Goal: Find specific fact: Find specific fact

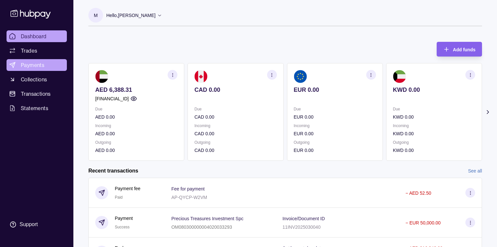
click at [26, 67] on span "Payments" at bounding box center [32, 65] width 23 height 8
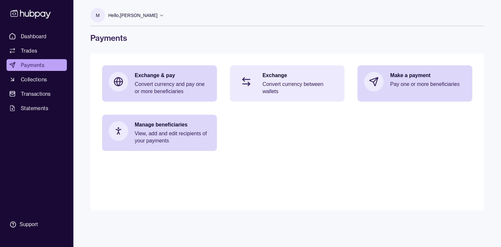
click at [261, 75] on div "Exchange Convert currency between wallets" at bounding box center [287, 83] width 115 height 36
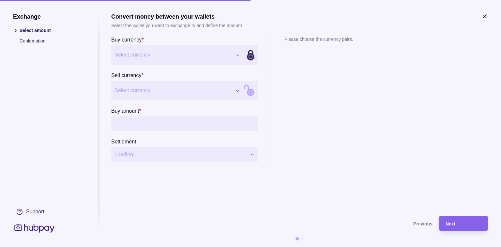
click at [150, 246] on div "Exchange Select amount Confirmation Support Convert money between your wallets …" at bounding box center [250, 247] width 501 height 0
click at [133, 246] on div "Exchange Select amount Confirmation Support Convert money between your wallets …" at bounding box center [250, 247] width 501 height 0
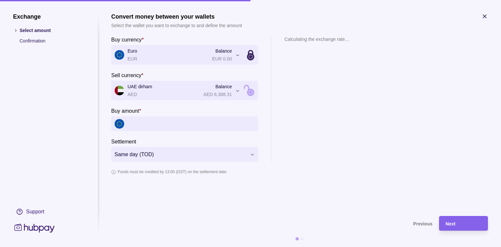
click at [146, 121] on input "Buy amount *" at bounding box center [191, 123] width 127 height 15
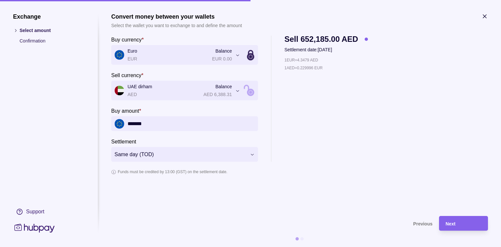
type input "*******"
click at [485, 15] on icon "button" at bounding box center [484, 16] width 7 height 7
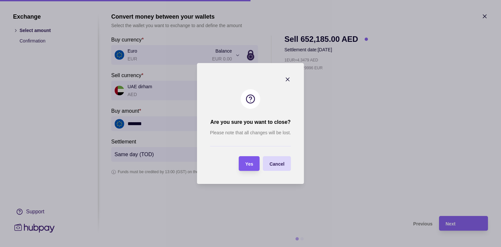
click at [252, 161] on span "Yes" at bounding box center [249, 163] width 8 height 5
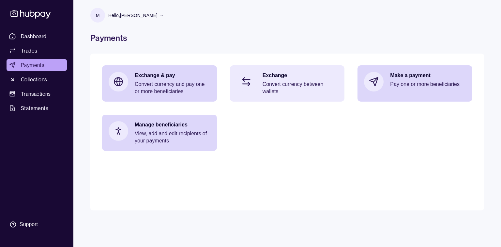
click at [259, 74] on div "Exchange Convert currency between wallets" at bounding box center [287, 83] width 115 height 36
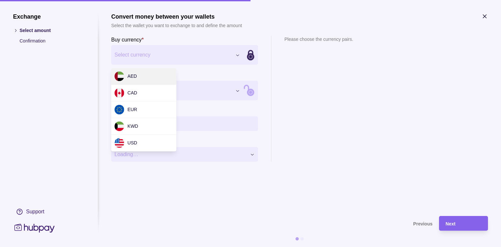
click at [207, 246] on div "Exchange Select amount Confirmation Support Convert money between your wallets …" at bounding box center [250, 247] width 501 height 0
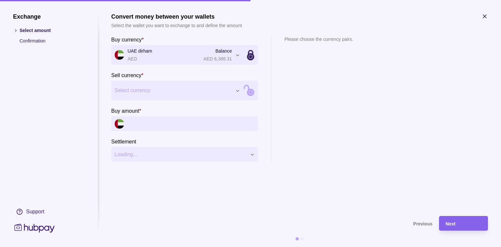
click at [146, 246] on div "Exchange Select amount Confirmation Support Convert money between your wallets …" at bounding box center [250, 247] width 501 height 0
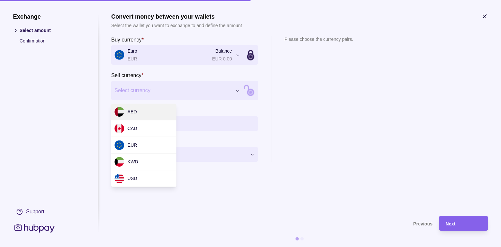
click at [138, 246] on div "Exchange Select amount Confirmation Support Convert money between your wallets …" at bounding box center [250, 247] width 501 height 0
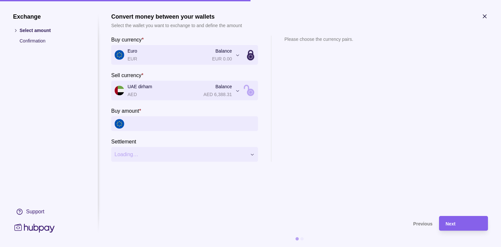
click at [152, 120] on input "Buy amount *" at bounding box center [191, 123] width 127 height 15
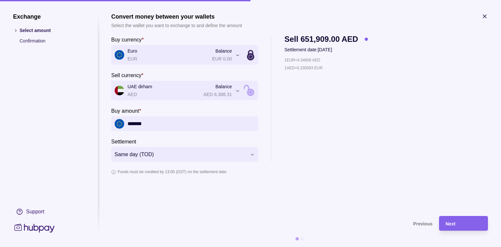
type input "*******"
click at [487, 17] on icon "button" at bounding box center [484, 16] width 7 height 7
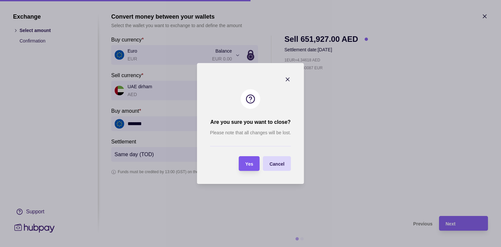
click at [246, 164] on span "Yes" at bounding box center [249, 163] width 8 height 5
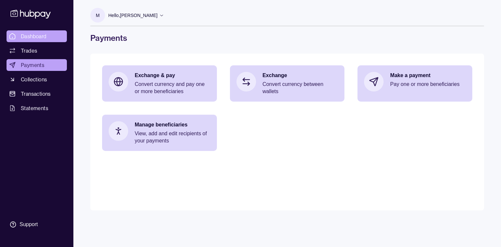
click at [33, 39] on span "Dashboard" at bounding box center [34, 36] width 26 height 8
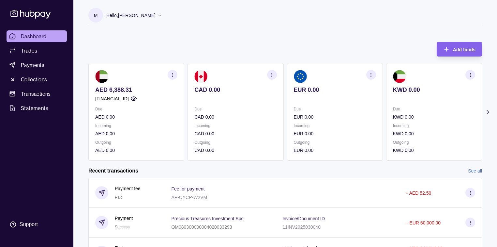
click at [137, 98] on icon "button" at bounding box center [133, 98] width 7 height 7
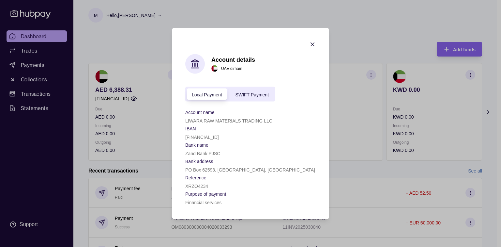
click at [197, 119] on p "LIWARA RAW MATERIALS TRADING LLC" at bounding box center [228, 120] width 87 height 5
copy p "LIWARA RAW MATERIALS TRADING LLC"
click at [206, 135] on p "[FINANCIAL_ID]" at bounding box center [202, 136] width 34 height 5
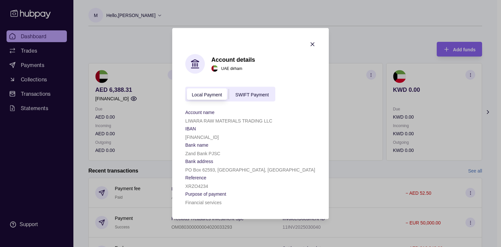
click at [205, 135] on p "[FINANCIAL_ID]" at bounding box center [202, 136] width 34 height 5
copy p "[FINANCIAL_ID]"
click at [208, 151] on p "Zand Bank PJSC" at bounding box center [202, 153] width 35 height 5
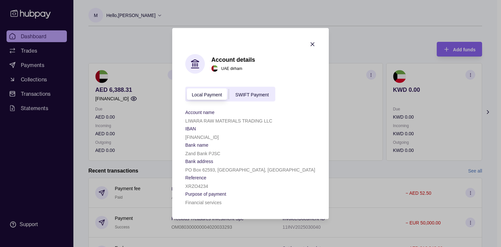
click at [204, 139] on p "[FINANCIAL_ID]" at bounding box center [202, 136] width 34 height 5
click at [209, 116] on div "LIWARA RAW MATERIALS TRADING LLC" at bounding box center [250, 120] width 130 height 8
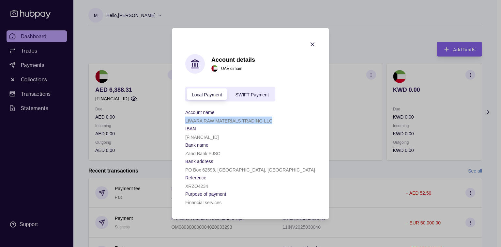
click at [209, 116] on div "LIWARA RAW MATERIALS TRADING LLC" at bounding box center [250, 120] width 130 height 8
copy p "LIWARA RAW MATERIALS TRADING LLC"
click at [288, 91] on form "Local Payment SWIFT Payment Account name LIWARA RAW MATERIALS TRADING LLC IBAN …" at bounding box center [250, 146] width 130 height 119
drag, startPoint x: 187, startPoint y: 136, endPoint x: 119, endPoint y: 93, distance: 80.2
click at [196, 139] on section "Account details [GEOGRAPHIC_DATA] dirham Local Payment SWIFT Payment Account na…" at bounding box center [250, 123] width 157 height 191
